Goal: Task Accomplishment & Management: Manage account settings

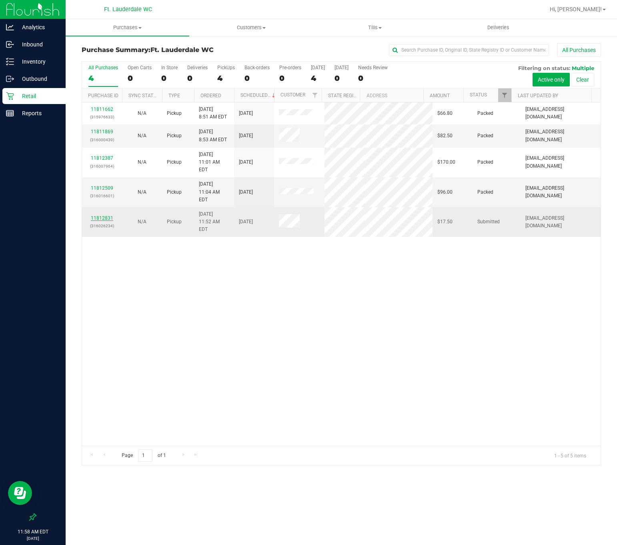
click at [106, 215] on link "11812831" at bounding box center [102, 218] width 22 height 6
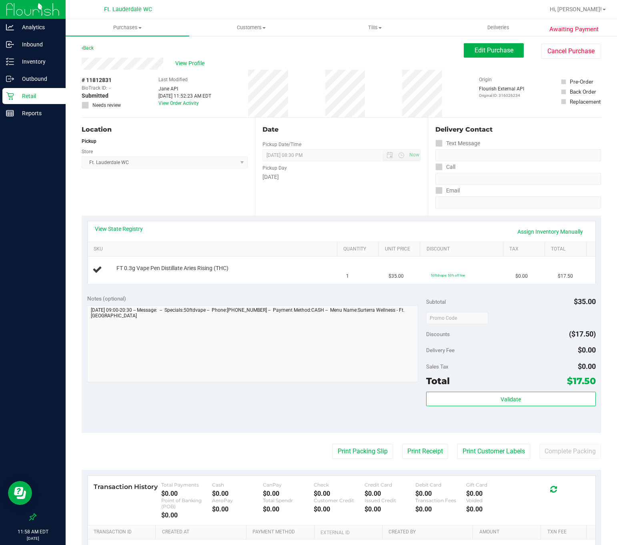
click at [197, 207] on div "Location Pickup Store Ft. Lauderdale WC Select Store [PERSON_NAME][GEOGRAPHIC_D…" at bounding box center [168, 167] width 173 height 98
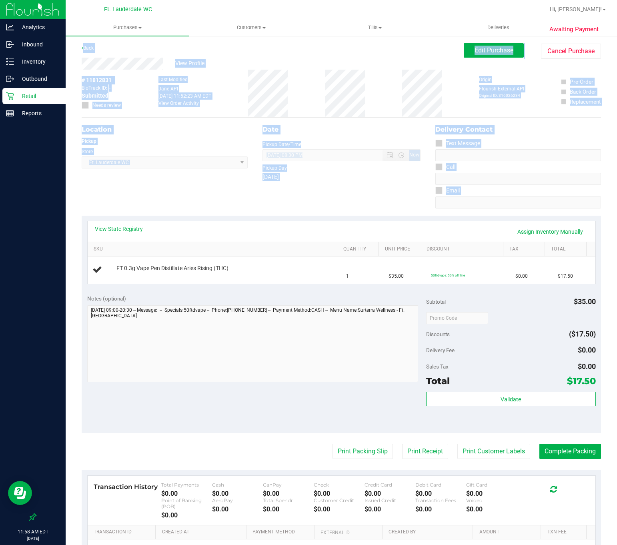
drag, startPoint x: 293, startPoint y: 56, endPoint x: 321, endPoint y: 234, distance: 180.8
click at [321, 234] on purchase-details "Back Edit Purchase Cancel Purchase View Profile # 11812831 BioTrack ID: - Submi…" at bounding box center [342, 334] width 520 height 583
click at [328, 171] on div "Pickup Day" at bounding box center [342, 167] width 159 height 12
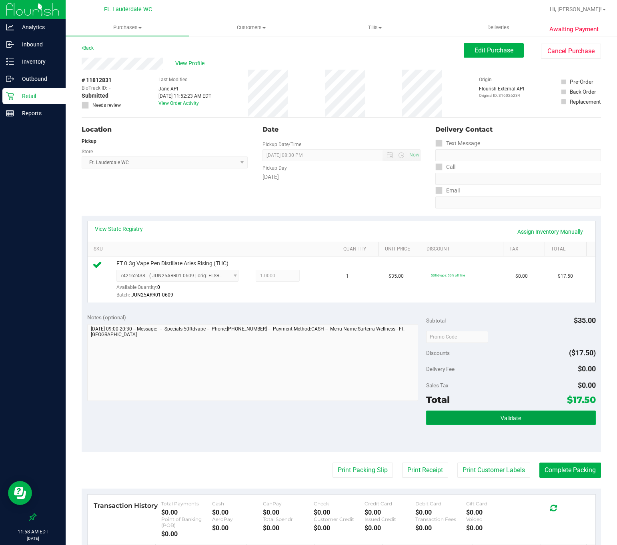
click at [474, 417] on button "Validate" at bounding box center [511, 418] width 170 height 14
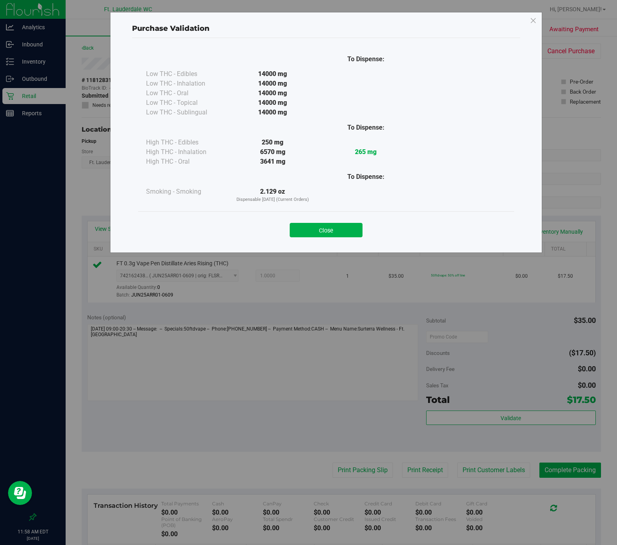
click at [292, 218] on div "Close" at bounding box center [326, 228] width 364 height 20
click at [306, 227] on button "Close" at bounding box center [326, 230] width 73 height 14
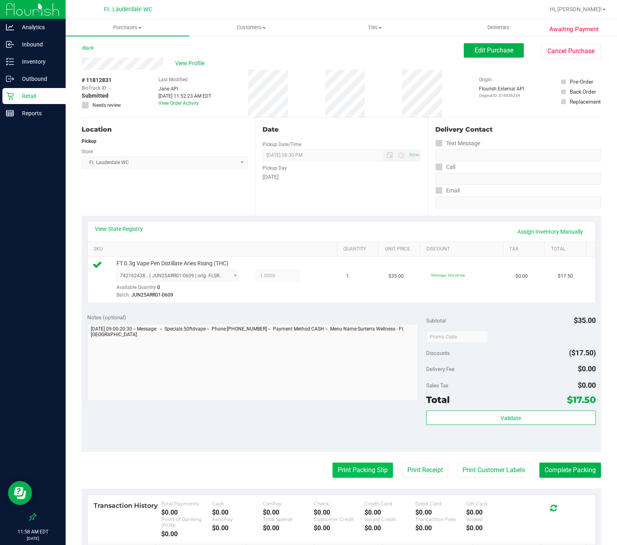
click at [368, 472] on button "Print Packing Slip" at bounding box center [363, 470] width 60 height 15
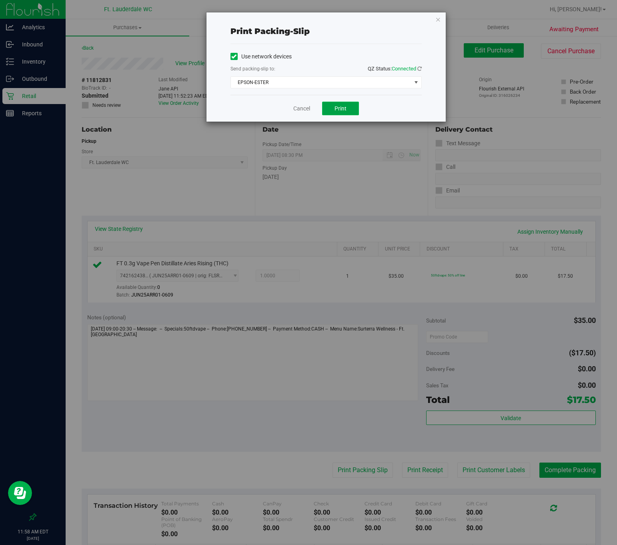
click at [333, 109] on button "Print" at bounding box center [340, 109] width 37 height 14
click at [300, 108] on link "Cancel" at bounding box center [301, 109] width 17 height 8
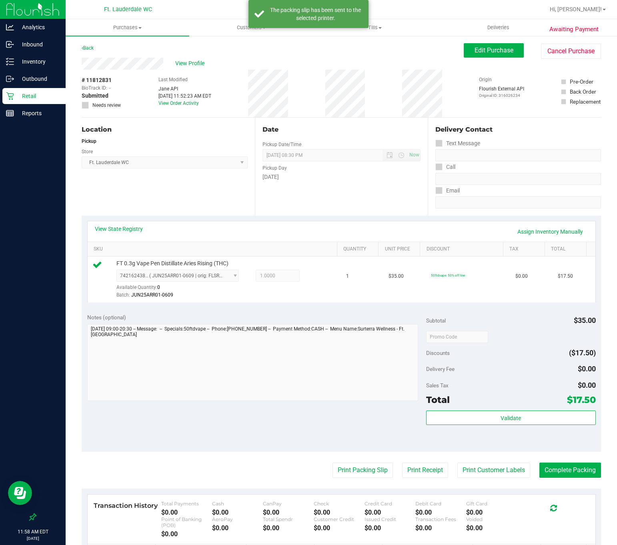
click at [566, 462] on purchase-details "Back Edit Purchase Cancel Purchase View Profile # 11812831 BioTrack ID: - Submi…" at bounding box center [342, 343] width 520 height 601
click at [567, 465] on button "Complete Packing" at bounding box center [571, 470] width 62 height 15
click at [39, 95] on p "Retail" at bounding box center [38, 96] width 48 height 10
